Goal: Transaction & Acquisition: Purchase product/service

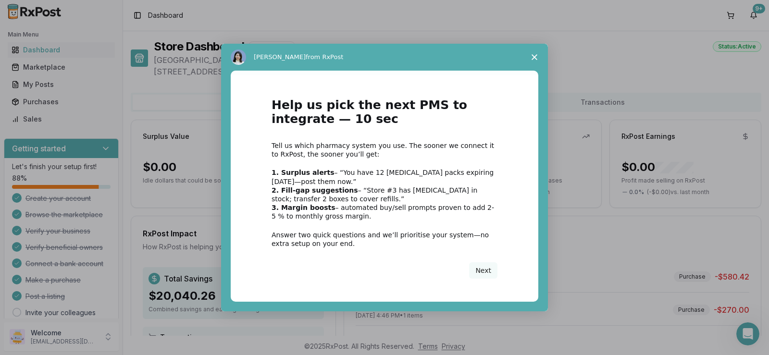
click at [532, 57] on icon "Close survey" at bounding box center [535, 57] width 6 height 6
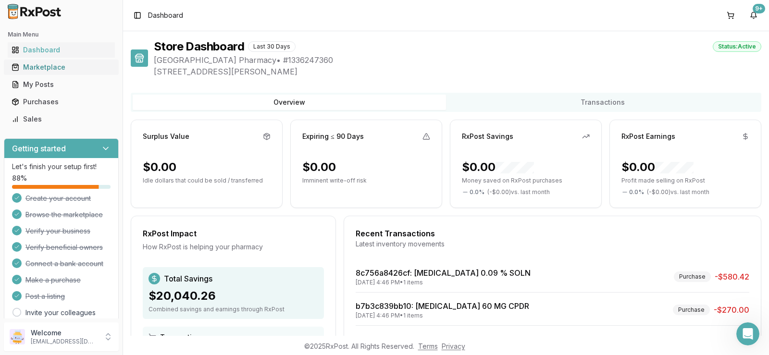
click at [60, 70] on div "Marketplace" at bounding box center [61, 67] width 99 height 10
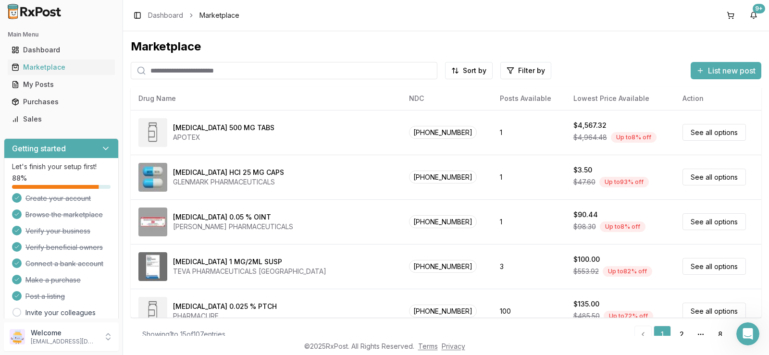
click at [201, 70] on input "search" at bounding box center [284, 70] width 307 height 17
type input "*****"
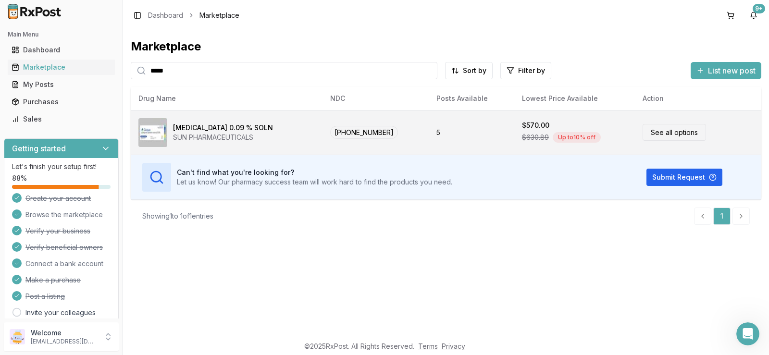
click at [669, 135] on link "See all options" at bounding box center [674, 132] width 63 height 17
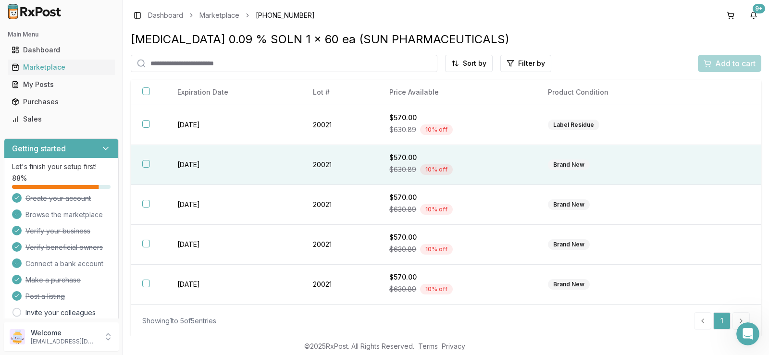
scroll to position [9, 0]
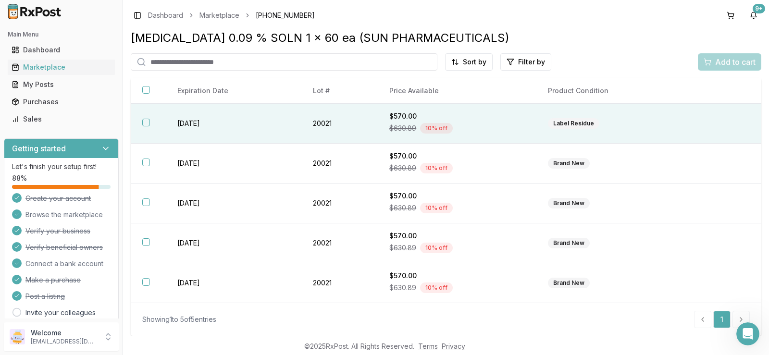
click at [146, 121] on button "button" at bounding box center [146, 123] width 8 height 8
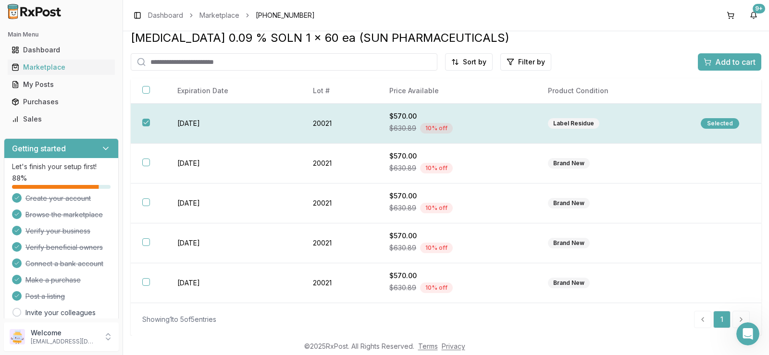
click at [146, 124] on button "button" at bounding box center [146, 123] width 8 height 8
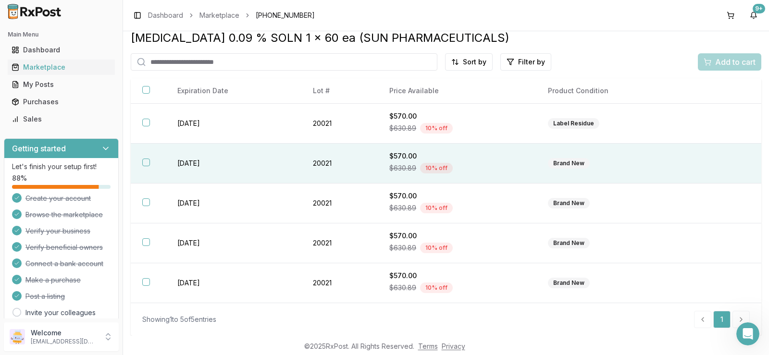
click at [148, 161] on button "button" at bounding box center [146, 163] width 8 height 8
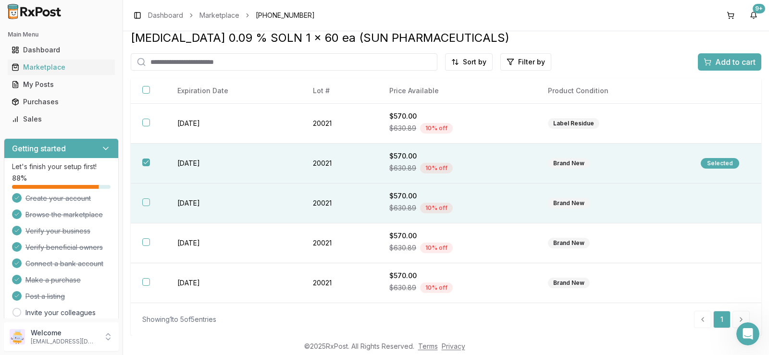
click at [145, 201] on button "button" at bounding box center [146, 202] width 8 height 8
click at [721, 66] on span "Add to cart" at bounding box center [735, 62] width 40 height 12
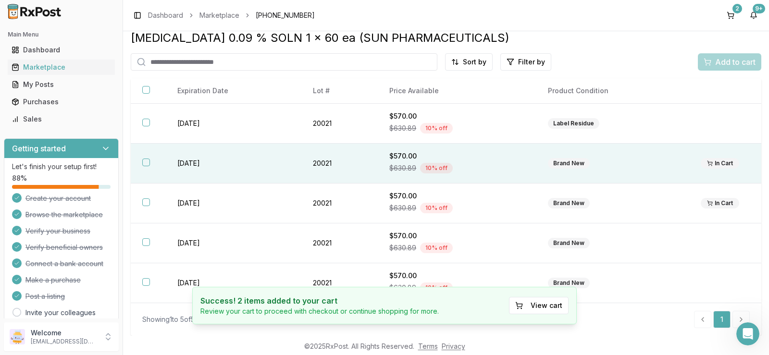
scroll to position [0, 0]
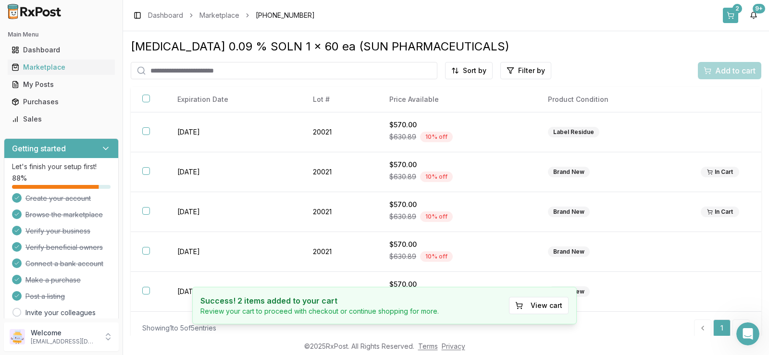
click at [733, 9] on div "2" at bounding box center [737, 9] width 10 height 10
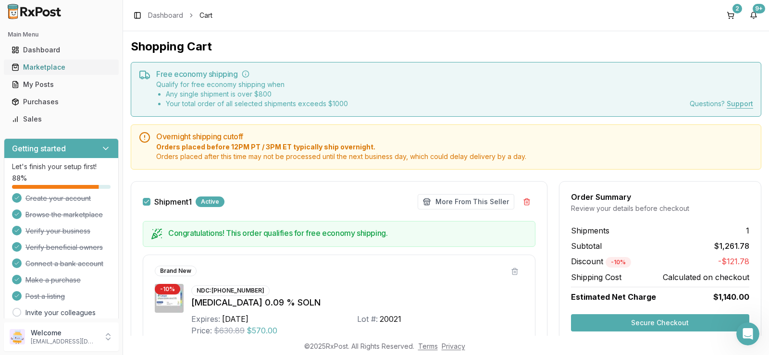
click at [47, 72] on div "Marketplace" at bounding box center [61, 67] width 99 height 10
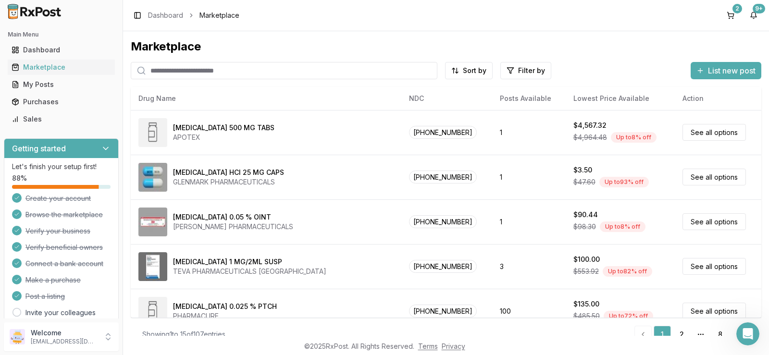
click at [234, 74] on input "search" at bounding box center [284, 70] width 307 height 17
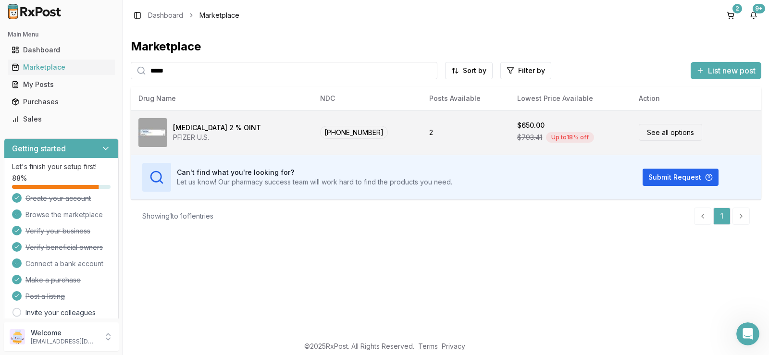
type input "*****"
click at [210, 140] on div "PFIZER U.S." at bounding box center [217, 138] width 88 height 10
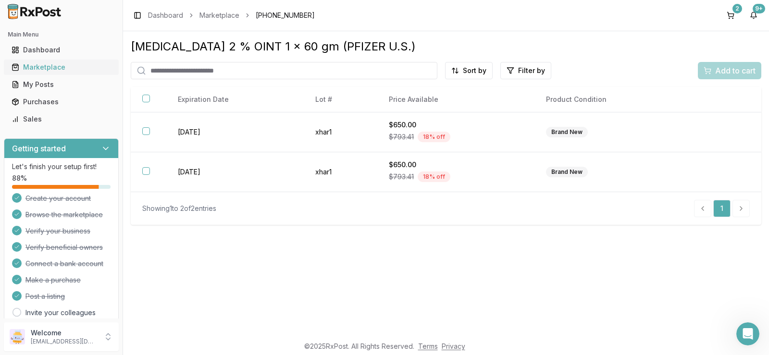
click at [74, 67] on div "Marketplace" at bounding box center [61, 67] width 99 height 10
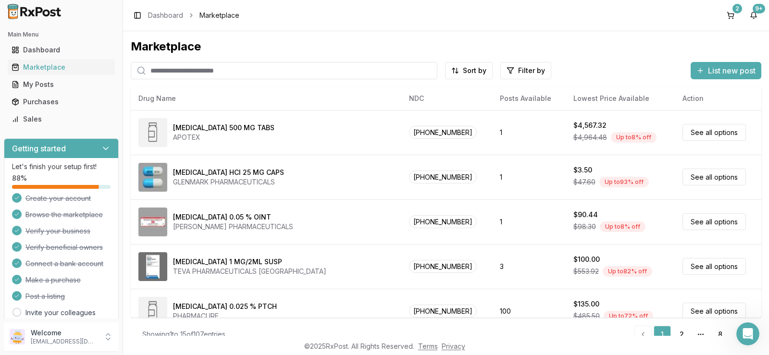
click at [207, 67] on input "search" at bounding box center [284, 70] width 307 height 17
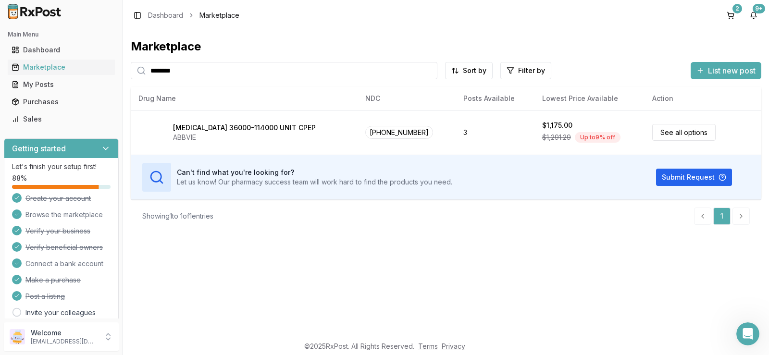
type input "********"
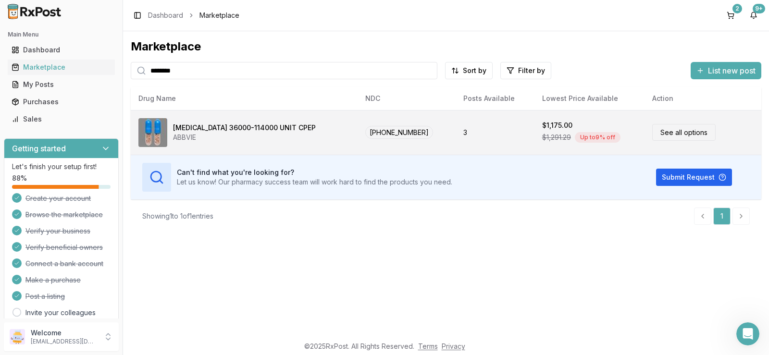
click at [259, 128] on div "[MEDICAL_DATA] 36000-114000 UNIT CPEP" at bounding box center [244, 128] width 143 height 10
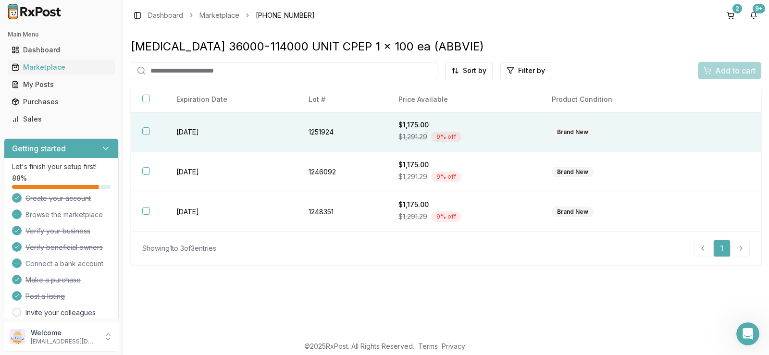
click at [145, 131] on button "button" at bounding box center [146, 131] width 8 height 8
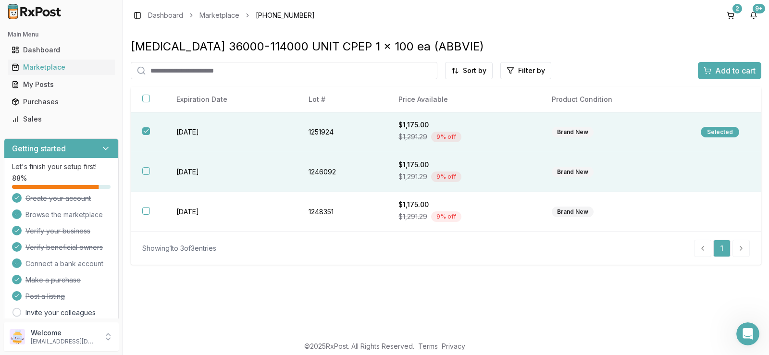
click at [146, 170] on button "button" at bounding box center [146, 171] width 8 height 8
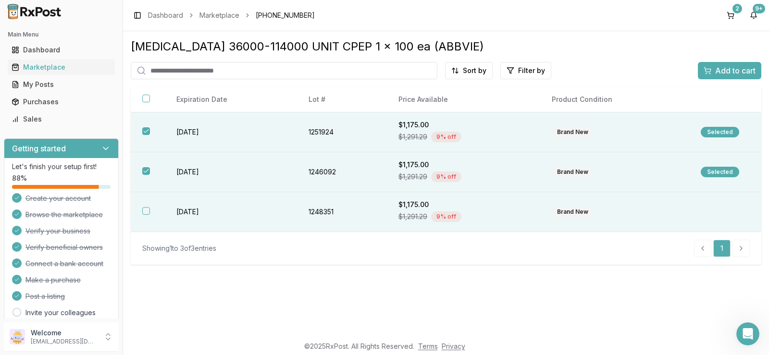
click at [148, 210] on button "button" at bounding box center [146, 211] width 8 height 8
click at [719, 75] on span "Add to cart" at bounding box center [735, 71] width 40 height 12
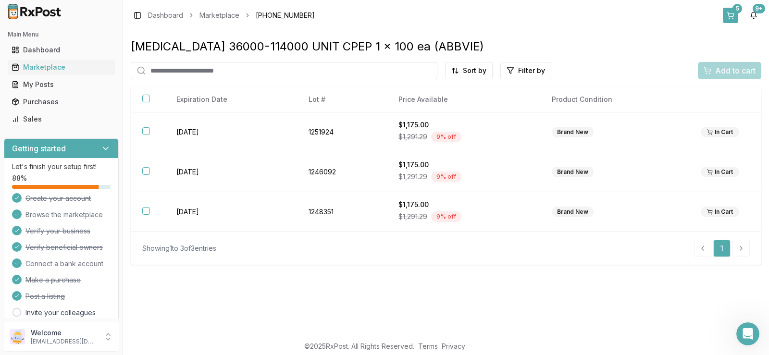
click at [733, 14] on button "5" at bounding box center [730, 15] width 15 height 15
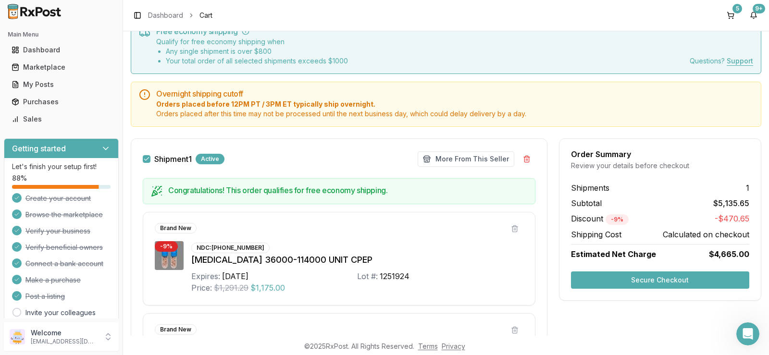
scroll to position [64, 0]
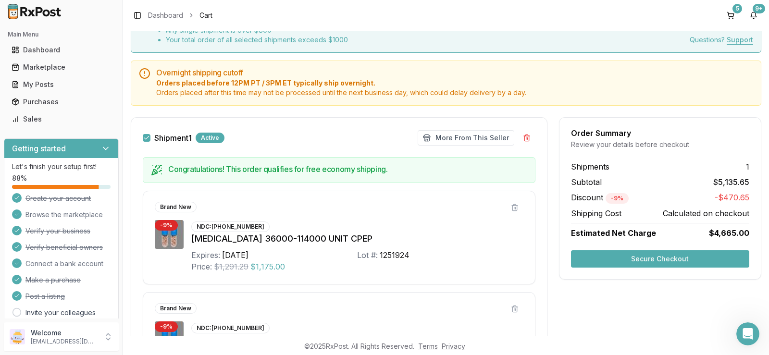
click at [655, 261] on button "Secure Checkout" at bounding box center [660, 258] width 178 height 17
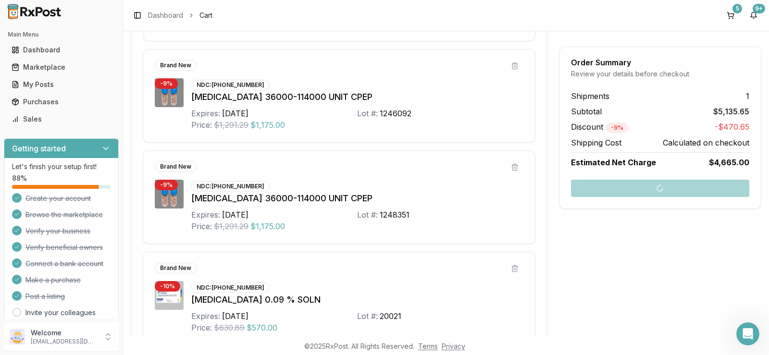
scroll to position [321, 0]
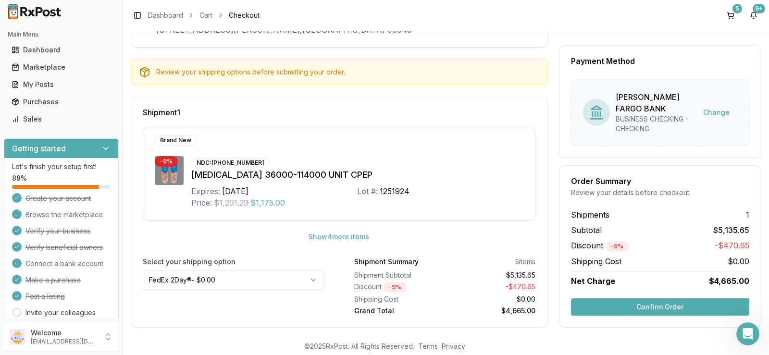
scroll to position [87, 0]
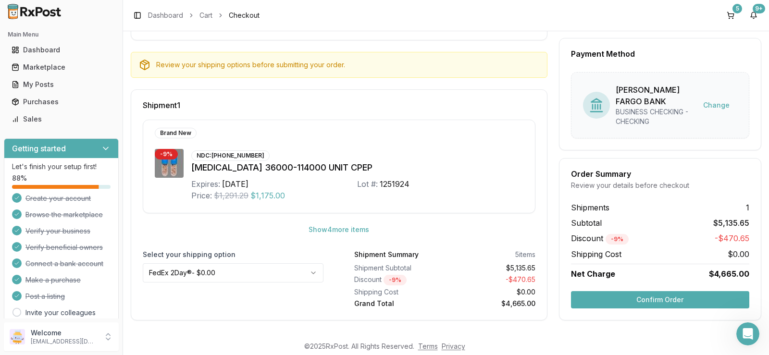
click at [655, 297] on button "Confirm Order" at bounding box center [660, 299] width 178 height 17
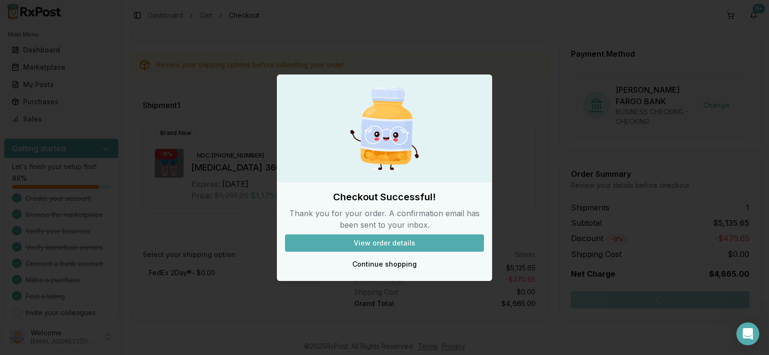
click at [420, 243] on button "View order details" at bounding box center [384, 243] width 199 height 17
